Goal: Obtain resource: Download file/media

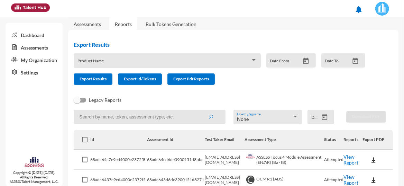
scroll to position [11, 0]
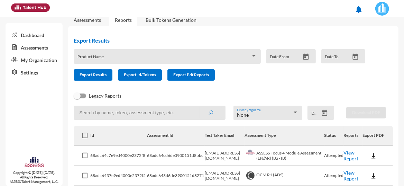
click at [353, 160] on link "View Report" at bounding box center [351, 155] width 15 height 12
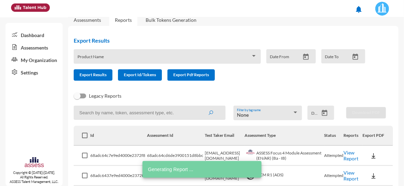
click at [348, 176] on link "View Report" at bounding box center [351, 176] width 15 height 12
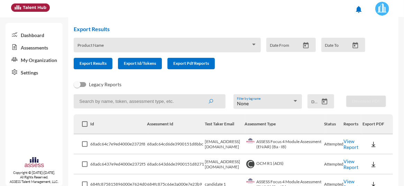
scroll to position [35, 0]
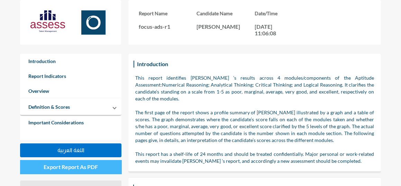
click at [99, 165] on button "Export Report As PDF" at bounding box center [70, 167] width 101 height 14
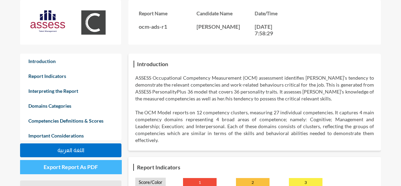
click at [53, 166] on span "Export Report As PDF" at bounding box center [71, 166] width 54 height 7
